Goal: Task Accomplishment & Management: Manage account settings

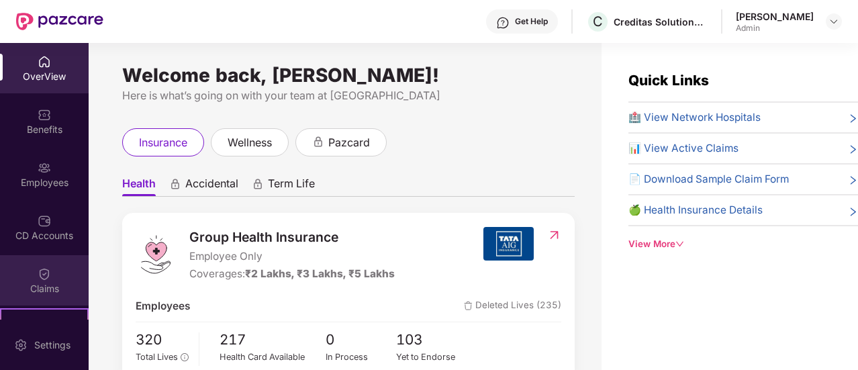
click at [42, 263] on div "Claims" at bounding box center [44, 280] width 89 height 50
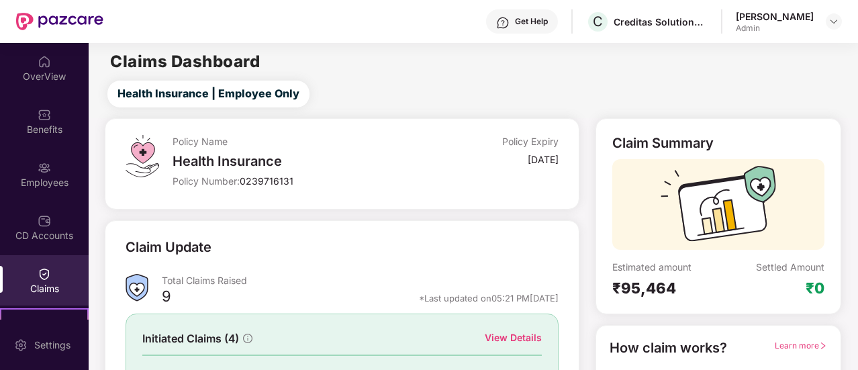
scroll to position [155, 0]
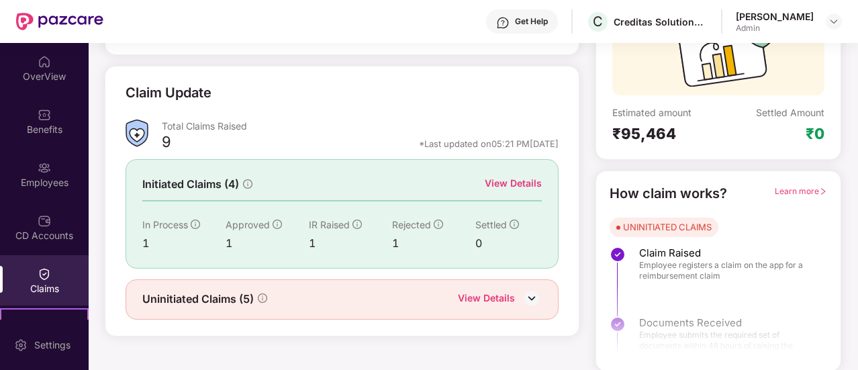
click at [484, 287] on div "Uninitiated Claims (5) View Details" at bounding box center [342, 299] width 433 height 40
click at [484, 296] on div "View Details" at bounding box center [486, 299] width 57 height 17
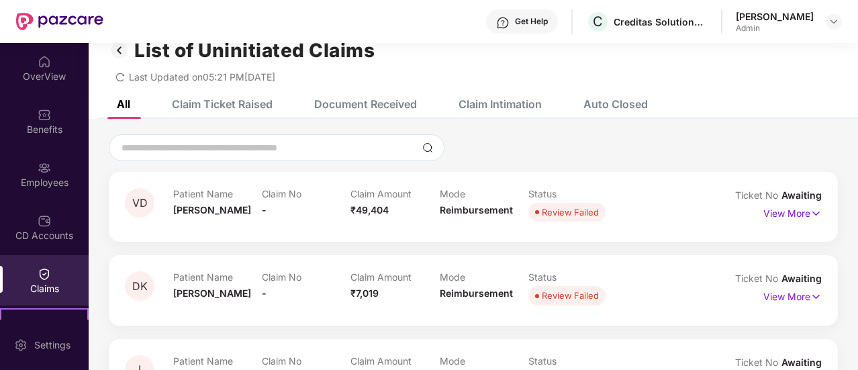
scroll to position [23, 0]
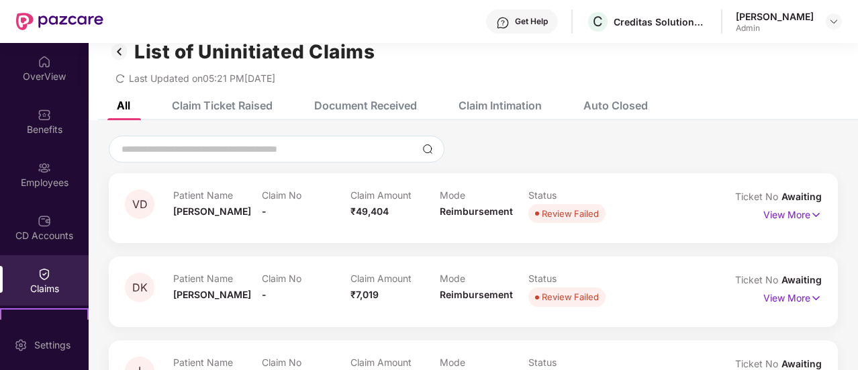
click at [513, 105] on div "Claim Intimation" at bounding box center [500, 105] width 83 height 13
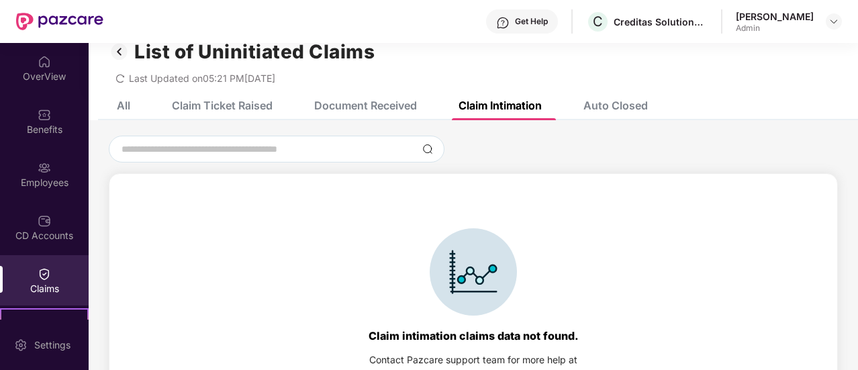
click at [594, 103] on div "Auto Closed" at bounding box center [616, 105] width 64 height 13
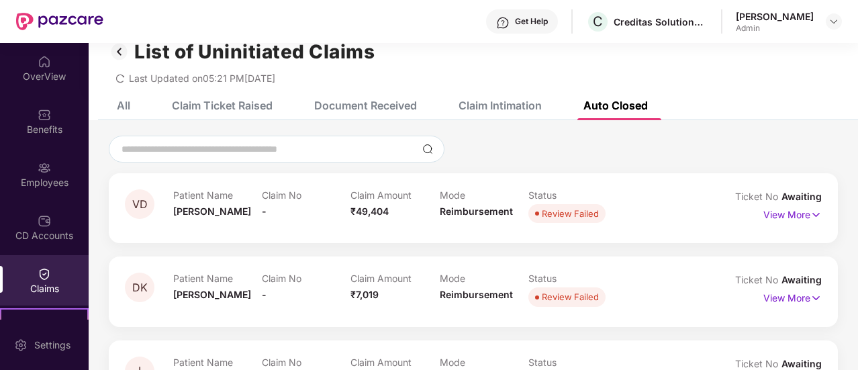
click at [341, 110] on div "Document Received" at bounding box center [365, 105] width 103 height 13
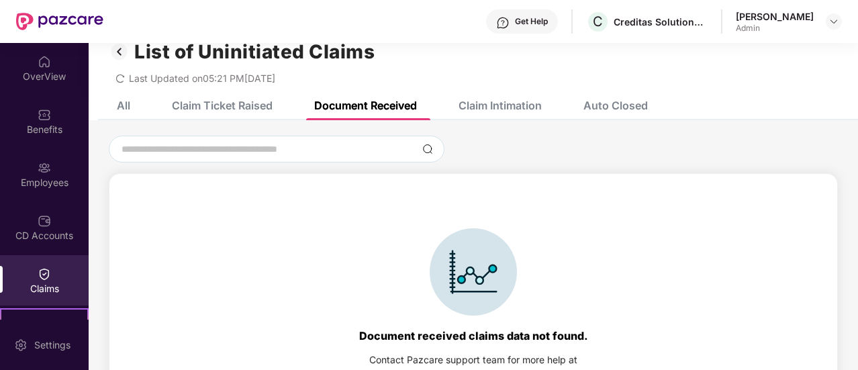
click at [226, 102] on div "Claim Ticket Raised" at bounding box center [222, 105] width 101 height 13
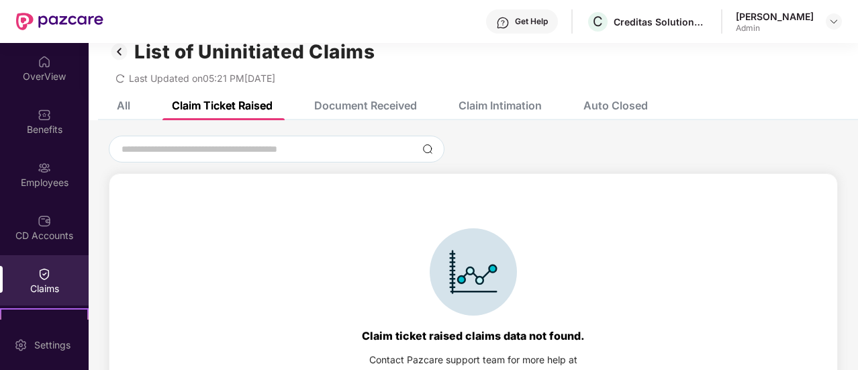
scroll to position [0, 0]
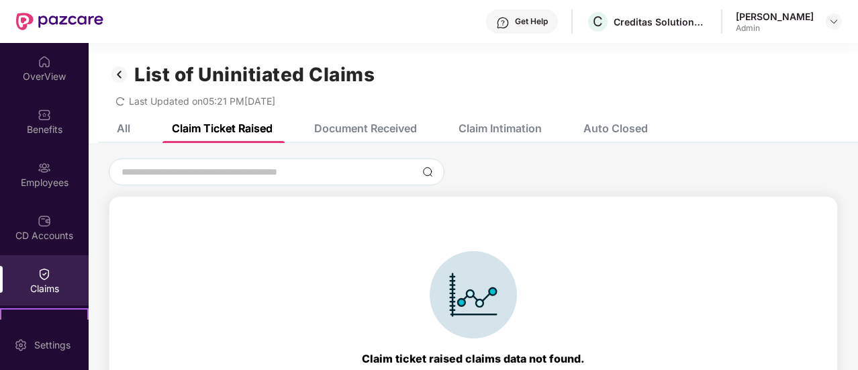
click at [134, 128] on div "All Claim Ticket Raised Document Received Claim Intimation Auto Closed" at bounding box center [372, 129] width 551 height 30
click at [121, 131] on div "All" at bounding box center [123, 128] width 13 height 13
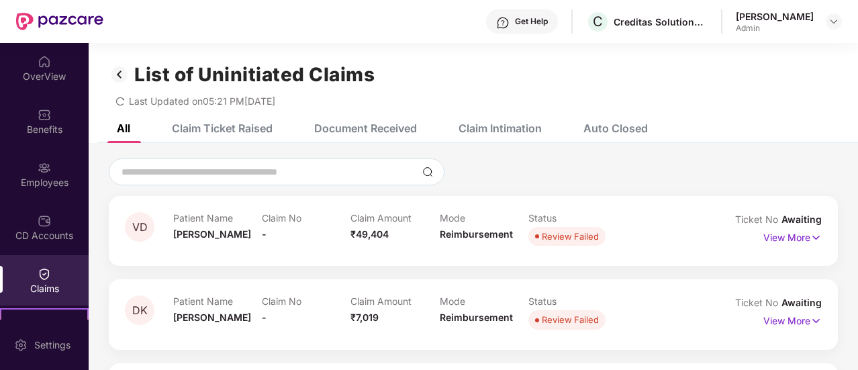
click at [251, 130] on div "Claim Ticket Raised" at bounding box center [222, 128] width 101 height 13
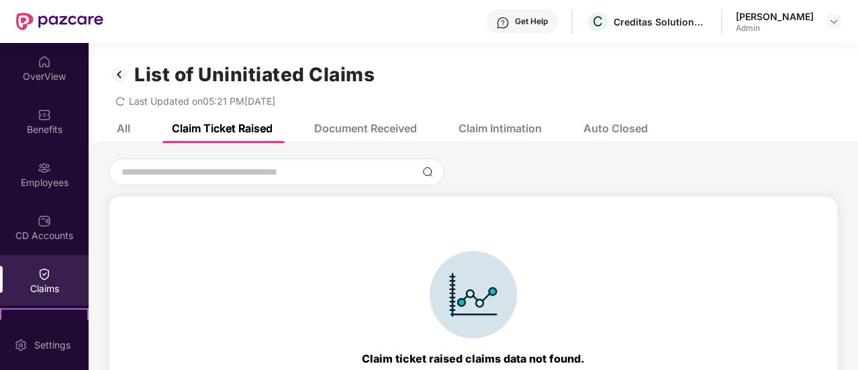
click at [359, 117] on div "Document Received" at bounding box center [355, 129] width 123 height 30
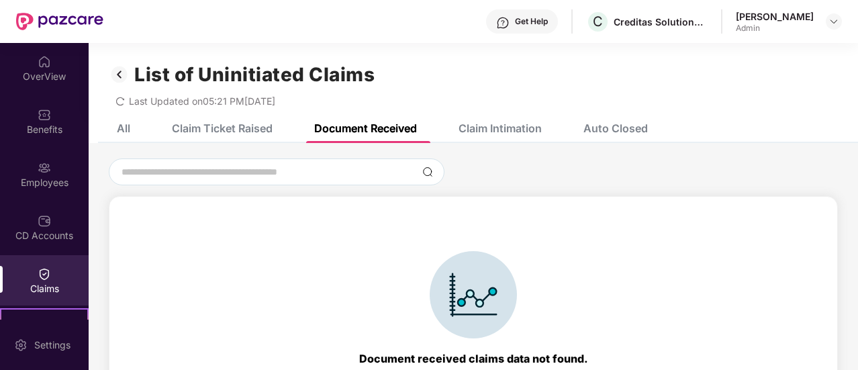
click at [492, 124] on div "Claim Intimation" at bounding box center [500, 128] width 83 height 13
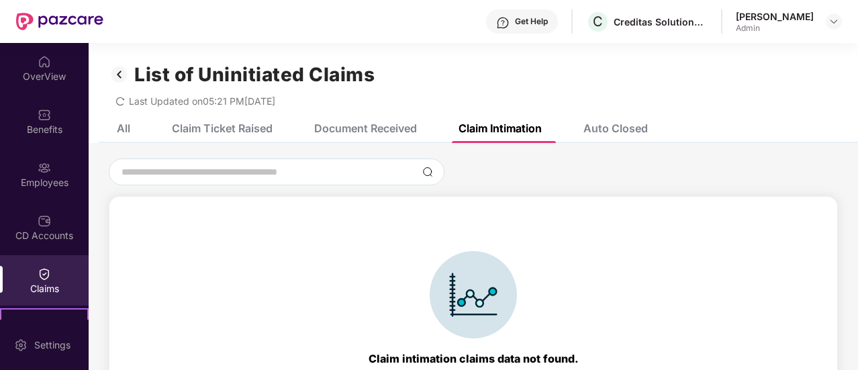
click at [601, 120] on div "Auto Closed" at bounding box center [606, 129] width 85 height 30
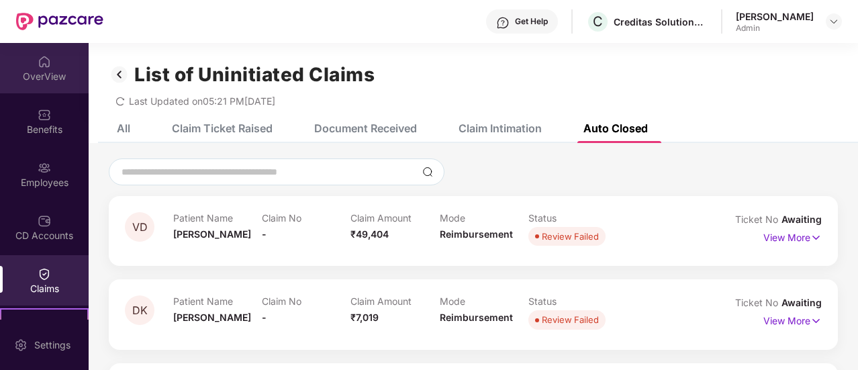
click at [40, 57] on img at bounding box center [44, 61] width 13 height 13
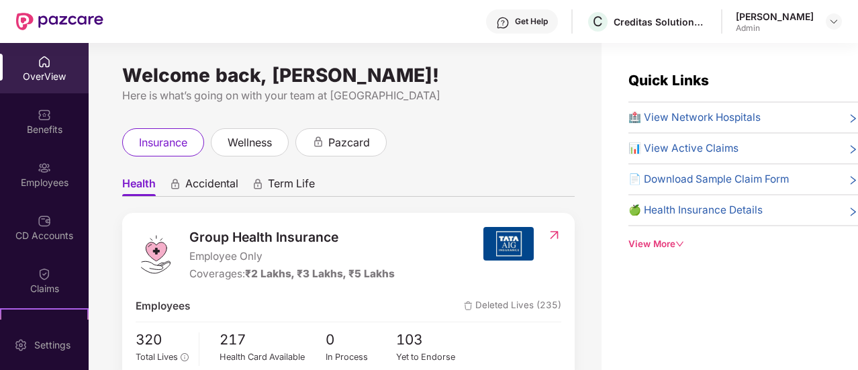
click at [545, 73] on div "Welcome back, [PERSON_NAME]!" at bounding box center [348, 75] width 453 height 11
